Goal: Use online tool/utility: Utilize a website feature to perform a specific function

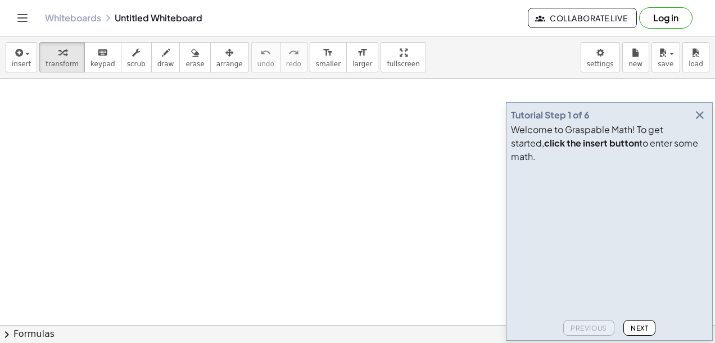
scroll to position [56, 0]
click at [702, 122] on icon "button" at bounding box center [699, 114] width 13 height 13
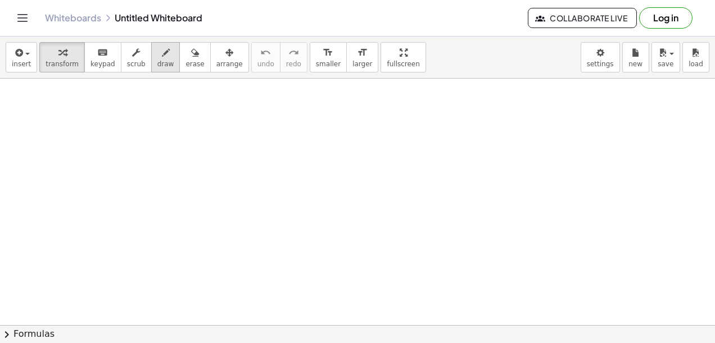
click at [162, 56] on icon "button" at bounding box center [166, 52] width 8 height 13
drag, startPoint x: 143, startPoint y: 117, endPoint x: 151, endPoint y: 140, distance: 24.9
click at [143, 137] on div at bounding box center [357, 306] width 715 height 568
click at [155, 179] on div at bounding box center [357, 306] width 715 height 568
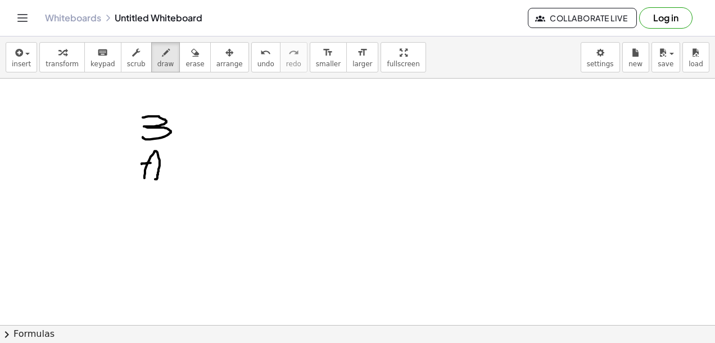
drag, startPoint x: 151, startPoint y: 162, endPoint x: 164, endPoint y: 164, distance: 13.5
click at [164, 162] on div at bounding box center [357, 306] width 715 height 568
drag, startPoint x: 184, startPoint y: 153, endPoint x: 179, endPoint y: 173, distance: 21.0
click at [183, 175] on div at bounding box center [357, 306] width 715 height 568
drag, startPoint x: 175, startPoint y: 164, endPoint x: 215, endPoint y: 165, distance: 39.9
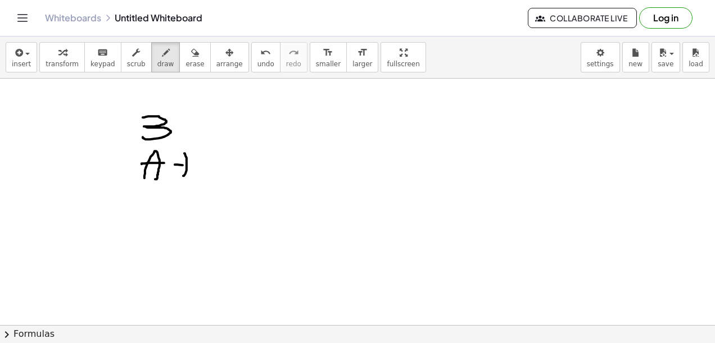
click at [220, 165] on div at bounding box center [357, 306] width 715 height 568
drag, startPoint x: 189, startPoint y: 159, endPoint x: 195, endPoint y: 160, distance: 6.3
click at [191, 160] on div at bounding box center [357, 306] width 715 height 568
drag, startPoint x: 201, startPoint y: 158, endPoint x: 196, endPoint y: 160, distance: 5.9
click at [196, 160] on div at bounding box center [357, 306] width 715 height 568
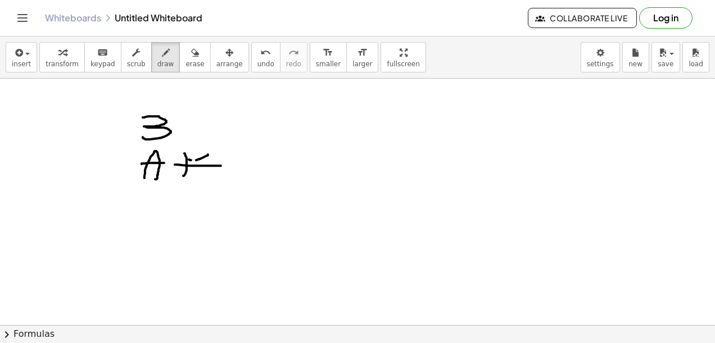
drag, startPoint x: 208, startPoint y: 84, endPoint x: 197, endPoint y: 81, distance: 11.6
drag, startPoint x: 197, startPoint y: 81, endPoint x: 125, endPoint y: 94, distance: 72.4
click at [125, 94] on div at bounding box center [357, 306] width 715 height 568
click at [90, 57] on div "keyboard" at bounding box center [102, 52] width 25 height 13
click at [191, 58] on icon "button" at bounding box center [195, 52] width 8 height 13
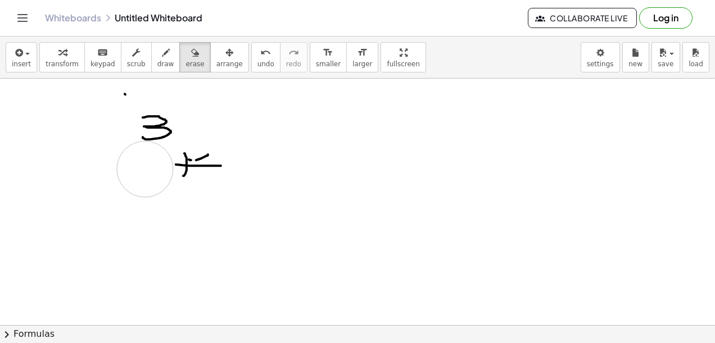
drag, startPoint x: 145, startPoint y: 169, endPoint x: 122, endPoint y: 126, distance: 48.5
click at [122, 138] on div at bounding box center [357, 306] width 715 height 568
drag, startPoint x: 162, startPoint y: 115, endPoint x: 145, endPoint y: 127, distance: 20.9
click at [185, 161] on div at bounding box center [357, 306] width 715 height 568
click at [104, 60] on span "keypad" at bounding box center [102, 64] width 25 height 8
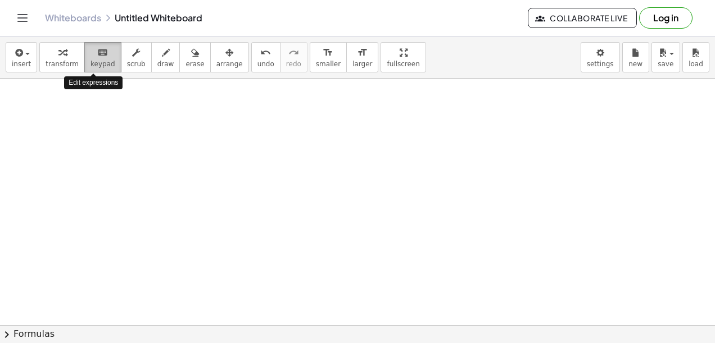
click at [98, 63] on span "keypad" at bounding box center [102, 64] width 25 height 8
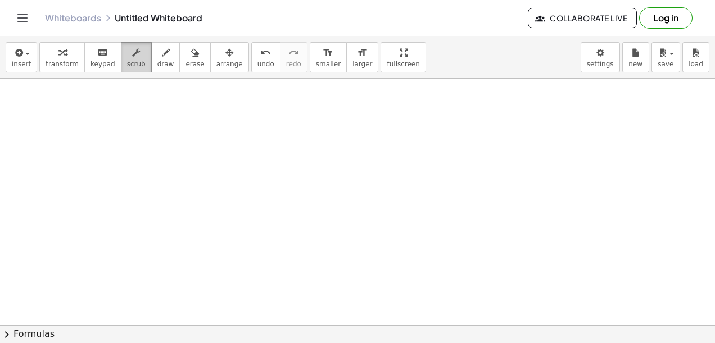
drag, startPoint x: 124, startPoint y: 60, endPoint x: 130, endPoint y: 62, distance: 6.6
click at [127, 60] on span "scrub" at bounding box center [136, 64] width 19 height 8
drag, startPoint x: 366, startPoint y: 63, endPoint x: 369, endPoint y: 122, distance: 58.5
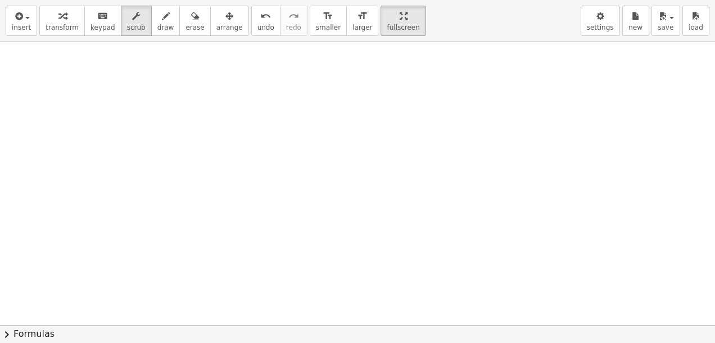
click at [369, 122] on div "insert select one: Math Expression Function Text Youtube Video Graphing Geometr…" at bounding box center [357, 171] width 715 height 343
drag, startPoint x: 366, startPoint y: 21, endPoint x: 364, endPoint y: -37, distance: 58.5
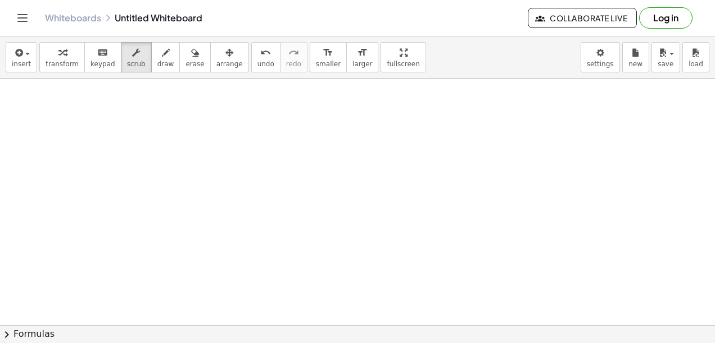
click at [364, 0] on html "Graspable Math Activities Get Started Activity Bank Assigned Work Classes White…" at bounding box center [357, 171] width 715 height 343
click at [292, 164] on div at bounding box center [357, 306] width 715 height 568
drag, startPoint x: 225, startPoint y: 255, endPoint x: 233, endPoint y: 253, distance: 8.0
click at [226, 255] on div at bounding box center [357, 306] width 715 height 568
click at [30, 334] on button "chevron_right Formulas" at bounding box center [357, 334] width 715 height 18
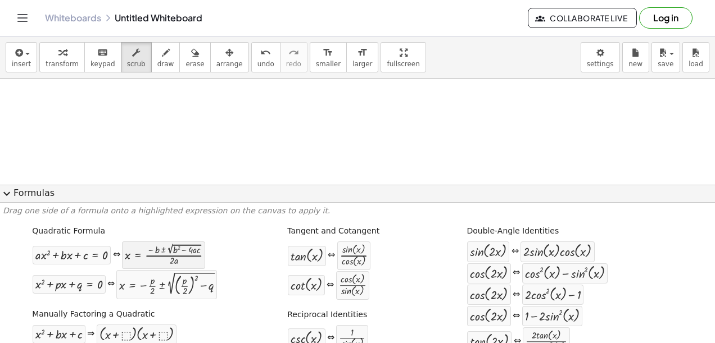
scroll to position [169, 0]
click at [158, 211] on p "Drag one side of a formula onto a highlighted expression on the canvas to apply…" at bounding box center [357, 211] width 709 height 11
click at [143, 214] on p "Drag one side of a formula onto a highlighted expression on the canvas to apply…" at bounding box center [357, 211] width 709 height 11
click at [143, 215] on p "Drag one side of a formula onto a highlighted expression on the canvas to apply…" at bounding box center [357, 211] width 709 height 11
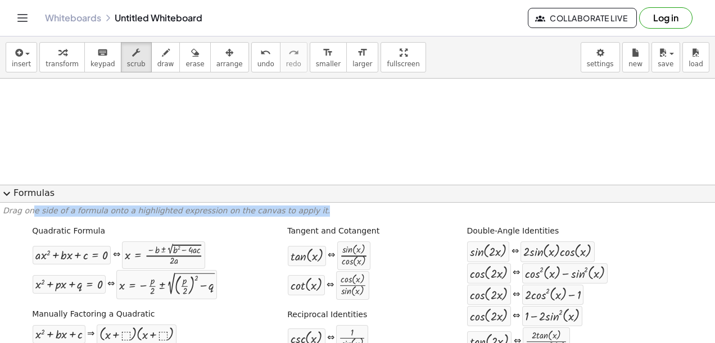
click at [143, 215] on p "Drag one side of a formula onto a highlighted expression on the canvas to apply…" at bounding box center [357, 211] width 709 height 11
click at [346, 208] on p "Drag one side of a formula onto a highlighted expression on the canvas to apply…" at bounding box center [357, 211] width 709 height 11
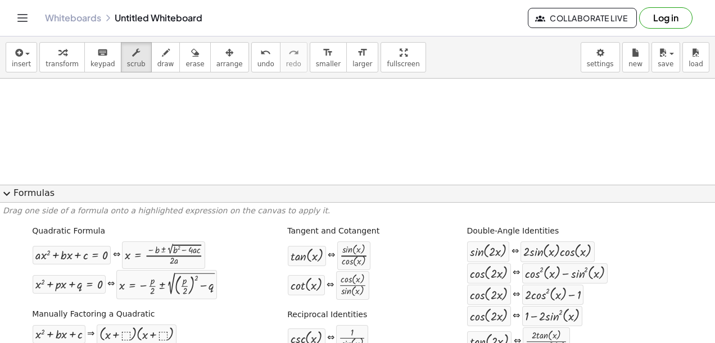
drag, startPoint x: 547, startPoint y: 127, endPoint x: 659, endPoint y: 19, distance: 155.8
click at [659, 19] on button "Log in" at bounding box center [665, 17] width 53 height 21
drag, startPoint x: 372, startPoint y: 111, endPoint x: 425, endPoint y: 52, distance: 79.2
drag, startPoint x: 425, startPoint y: 52, endPoint x: 412, endPoint y: 46, distance: 14.6
click at [412, 46] on div "insert select one: Math Expression Function Text Youtube Video Graphing Geometr…" at bounding box center [357, 58] width 715 height 42
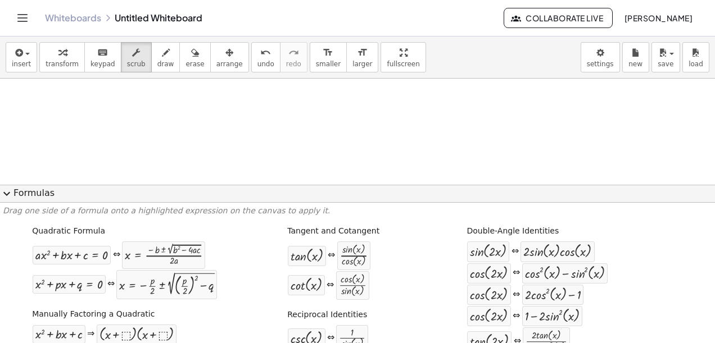
drag, startPoint x: 405, startPoint y: 17, endPoint x: 351, endPoint y: 126, distance: 122.4
click at [351, 126] on div at bounding box center [357, 194] width 715 height 568
click at [6, 196] on span "expand_more" at bounding box center [6, 193] width 13 height 13
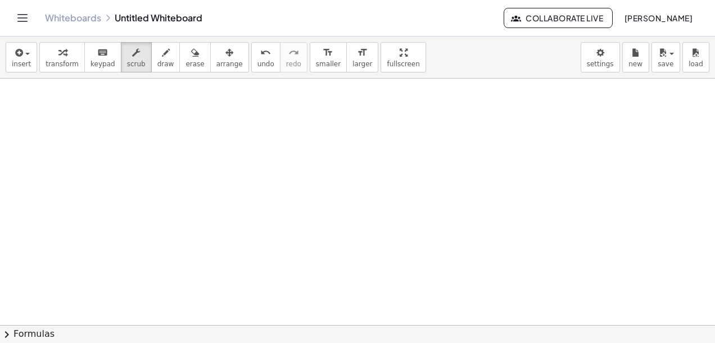
scroll to position [281, 0]
drag, startPoint x: 294, startPoint y: 181, endPoint x: 184, endPoint y: 135, distance: 119.6
click at [183, 135] on div at bounding box center [357, 82] width 715 height 568
click at [157, 62] on span "draw" at bounding box center [165, 64] width 17 height 8
click at [90, 60] on span "keypad" at bounding box center [102, 64] width 25 height 8
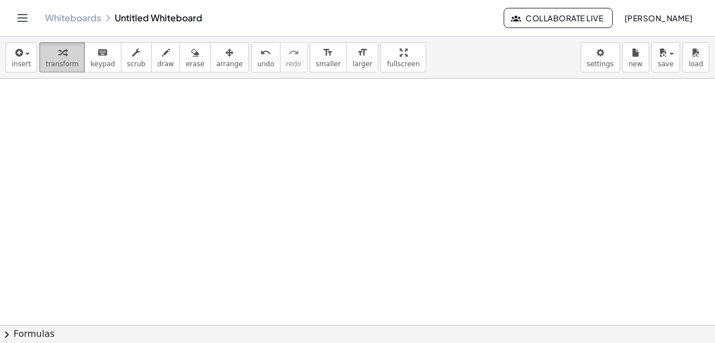
click at [60, 60] on span "transform" at bounding box center [62, 64] width 33 height 8
click at [28, 57] on button "insert" at bounding box center [21, 57] width 31 height 30
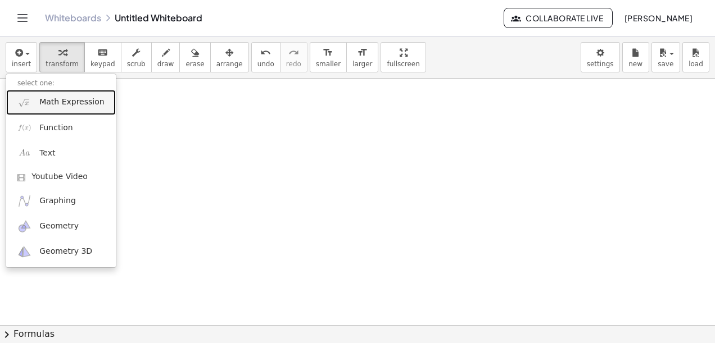
click at [71, 98] on span "Math Expression" at bounding box center [71, 102] width 65 height 11
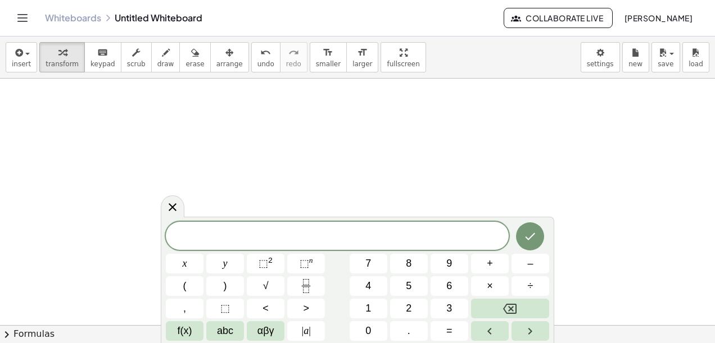
scroll to position [376, 0]
click at [233, 326] on button "abc" at bounding box center [225, 331] width 38 height 20
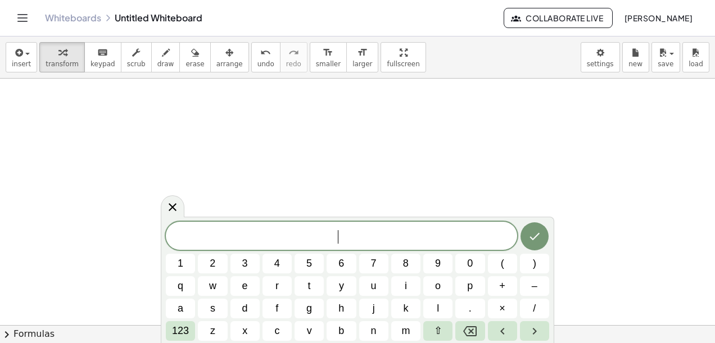
click at [227, 333] on div "​ 1 2 3 4 5 6 7 8 9 0 ( ) q w e r t y u i o p + – a s d f g h j k l . × / 123 z…" at bounding box center [357, 281] width 383 height 119
click at [192, 330] on button "123" at bounding box center [180, 331] width 29 height 20
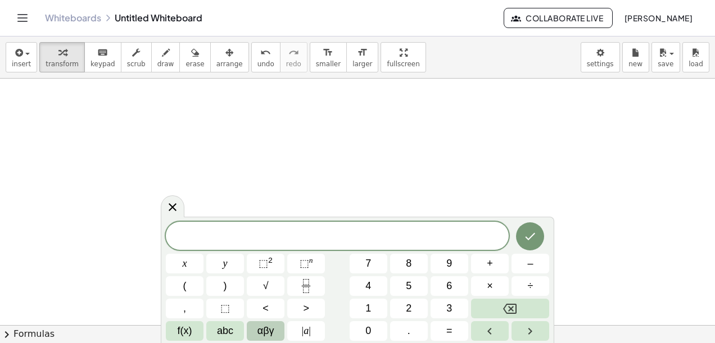
click at [257, 327] on button "αβγ" at bounding box center [266, 331] width 38 height 20
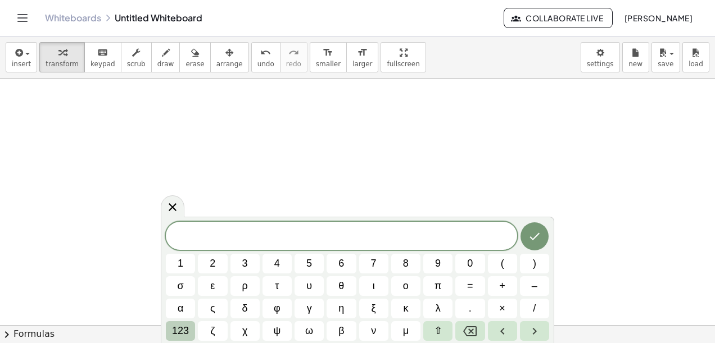
click at [179, 326] on span "123" at bounding box center [180, 331] width 17 height 15
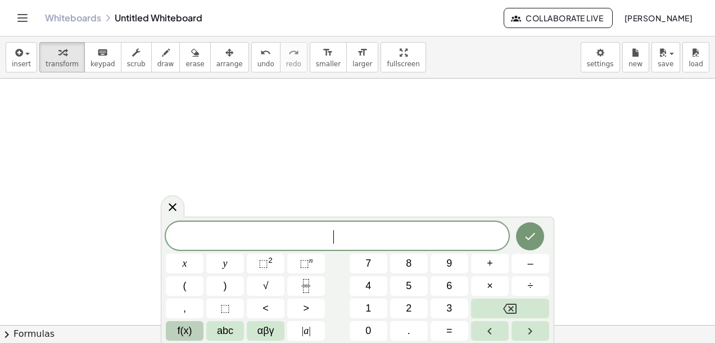
click at [190, 329] on span "f(x)" at bounding box center [185, 331] width 15 height 15
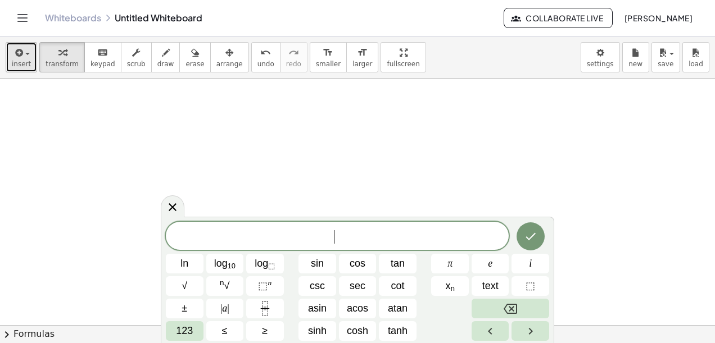
click at [26, 61] on span "insert" at bounding box center [21, 64] width 19 height 8
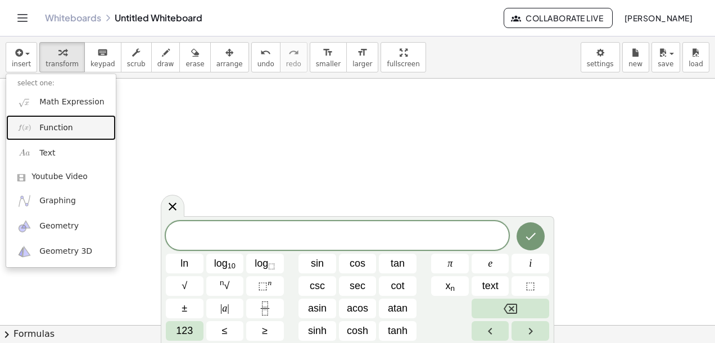
click at [57, 122] on span "Function" at bounding box center [56, 127] width 34 height 11
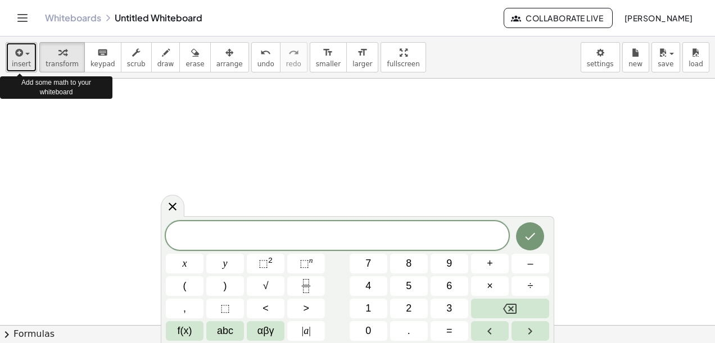
click at [19, 49] on icon "button" at bounding box center [18, 52] width 10 height 13
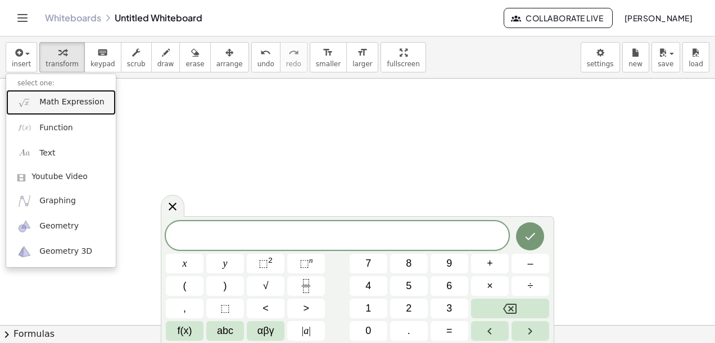
click at [53, 94] on link "Math Expression" at bounding box center [61, 102] width 110 height 25
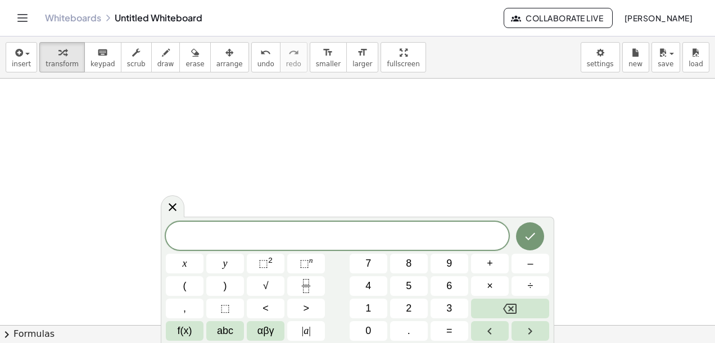
click at [175, 201] on icon at bounding box center [172, 207] width 13 height 13
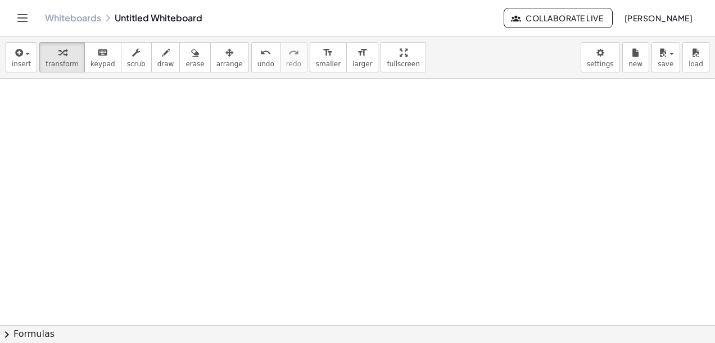
click at [200, 184] on div at bounding box center [357, 73] width 715 height 743
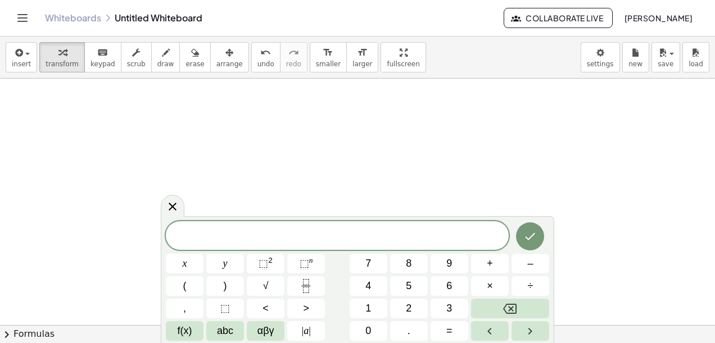
drag, startPoint x: 201, startPoint y: 182, endPoint x: 179, endPoint y: 174, distance: 24.0
click at [179, 174] on div at bounding box center [357, 73] width 715 height 743
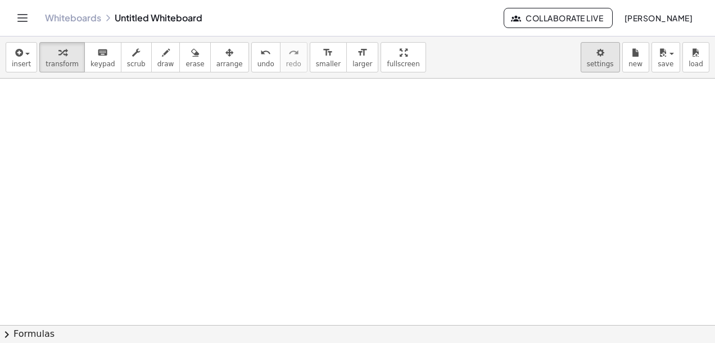
click at [609, 49] on body "Graspable Math Activities Whiteboards Classes Account v1.31.2 | Privacy policy …" at bounding box center [357, 171] width 715 height 343
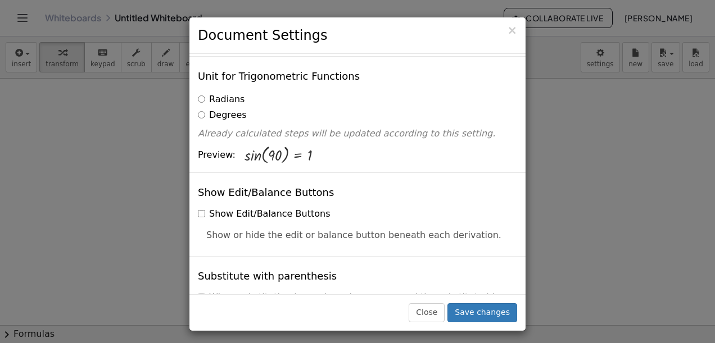
scroll to position [169, 0]
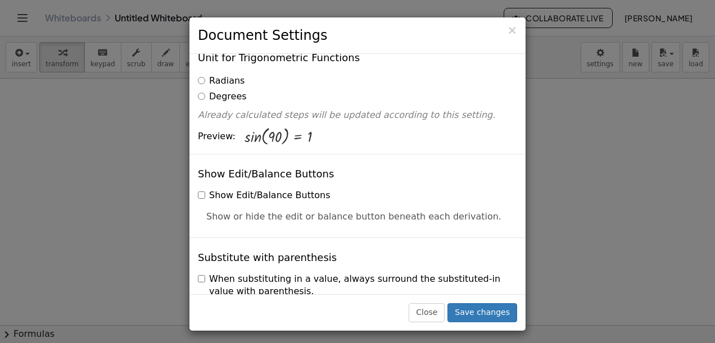
click at [203, 130] on span "Preview:" at bounding box center [217, 136] width 38 height 13
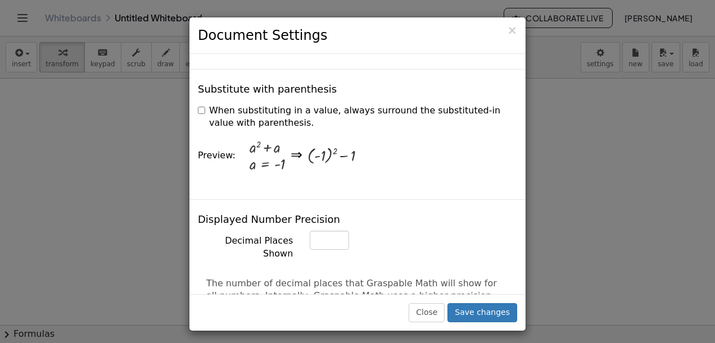
click at [206, 105] on label "When substituting in a value, always surround the substituted-in value with par…" at bounding box center [357, 118] width 319 height 26
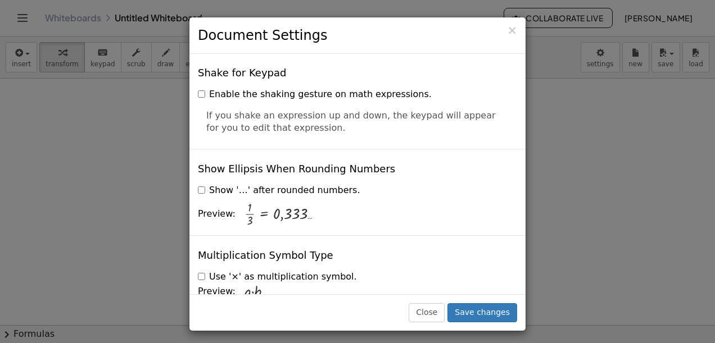
scroll to position [2751, 0]
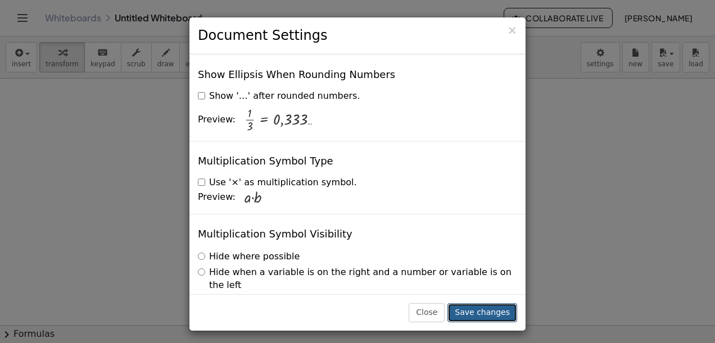
click at [505, 311] on button "Save changes" at bounding box center [482, 312] width 70 height 19
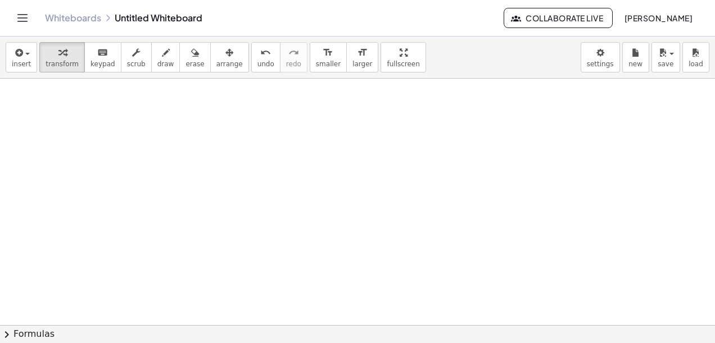
drag, startPoint x: 280, startPoint y: 178, endPoint x: 189, endPoint y: 116, distance: 109.2
click at [189, 116] on div at bounding box center [357, 73] width 715 height 743
drag, startPoint x: 196, startPoint y: 119, endPoint x: 187, endPoint y: 135, distance: 17.8
click at [187, 135] on div at bounding box center [357, 73] width 715 height 743
click at [26, 58] on div "button" at bounding box center [21, 52] width 19 height 13
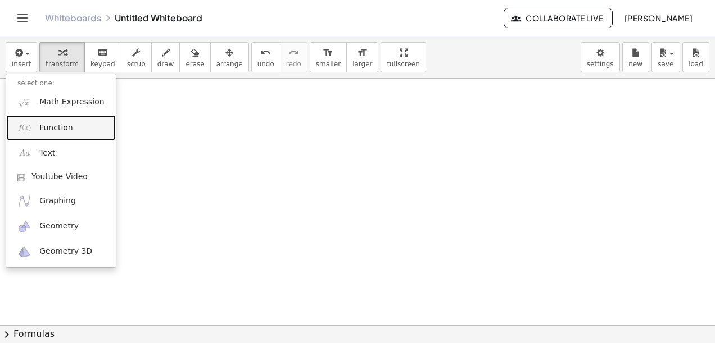
click at [56, 133] on span "Function" at bounding box center [56, 127] width 34 height 11
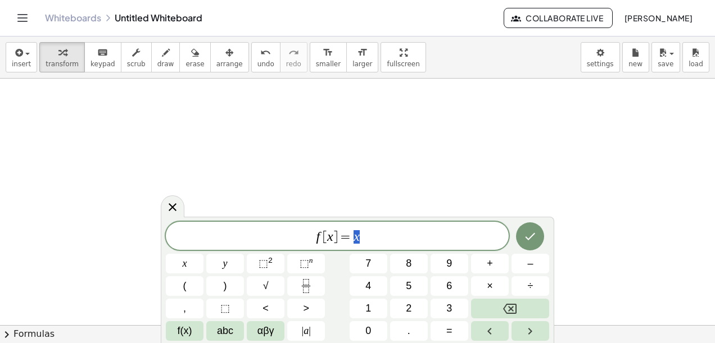
click at [360, 238] on span "f [ x ] = x" at bounding box center [337, 237] width 343 height 16
click at [315, 332] on button "| a |" at bounding box center [306, 331] width 38 height 20
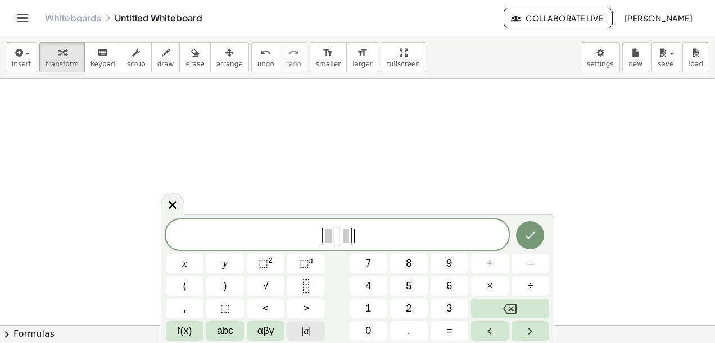
click at [315, 332] on button "| a |" at bounding box center [306, 331] width 38 height 20
click at [316, 332] on button "| a |" at bounding box center [306, 331] width 38 height 20
click at [185, 335] on span "f(x)" at bounding box center [185, 331] width 15 height 15
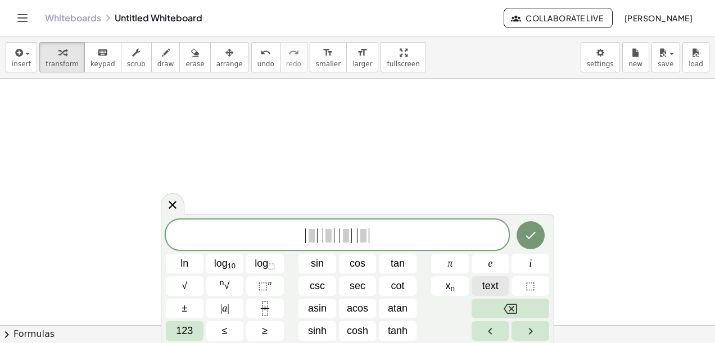
click at [490, 288] on span "text" at bounding box center [490, 286] width 16 height 15
drag, startPoint x: 391, startPoint y: 233, endPoint x: 273, endPoint y: 232, distance: 117.4
click at [274, 232] on span "| | | | | | | |" at bounding box center [337, 235] width 343 height 19
